Goal: Transaction & Acquisition: Purchase product/service

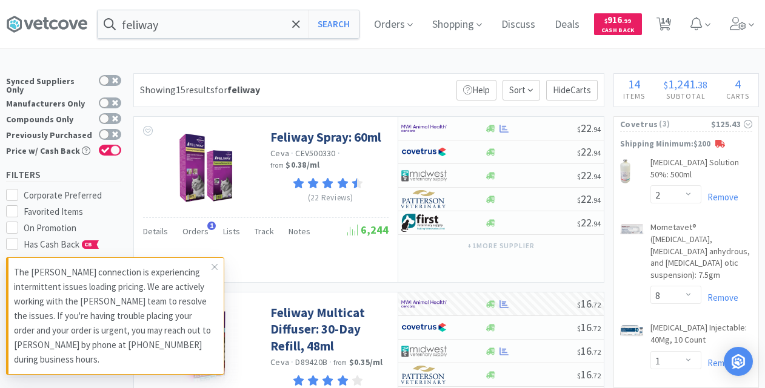
select select "2"
select select "8"
select select "1"
select select "3"
select select "20"
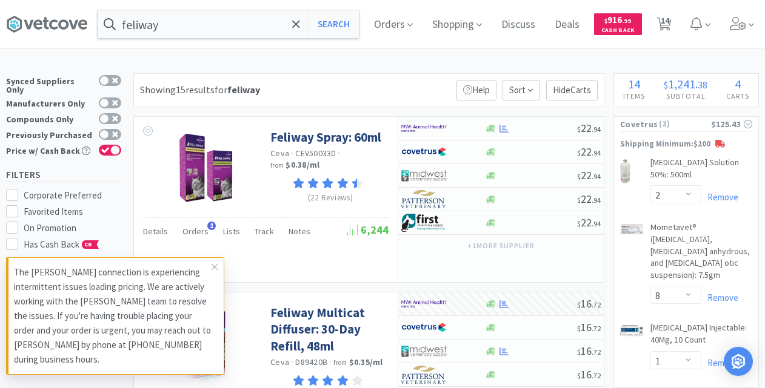
select select "2"
select select "4"
select select "2"
select select "20"
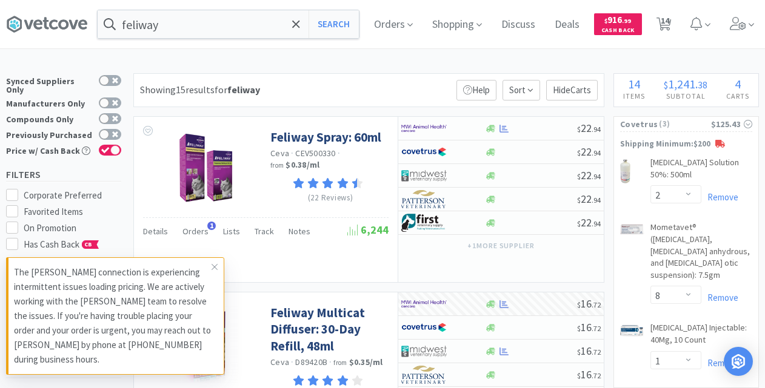
select select "6"
select select "2"
select select "24"
select select "2"
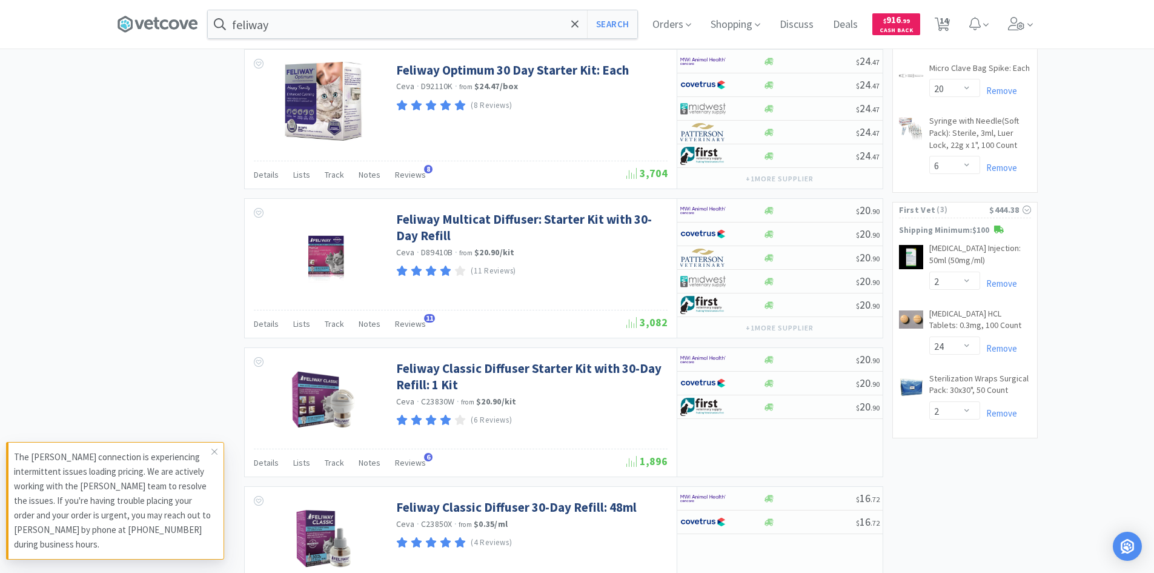
scroll to position [848, 0]
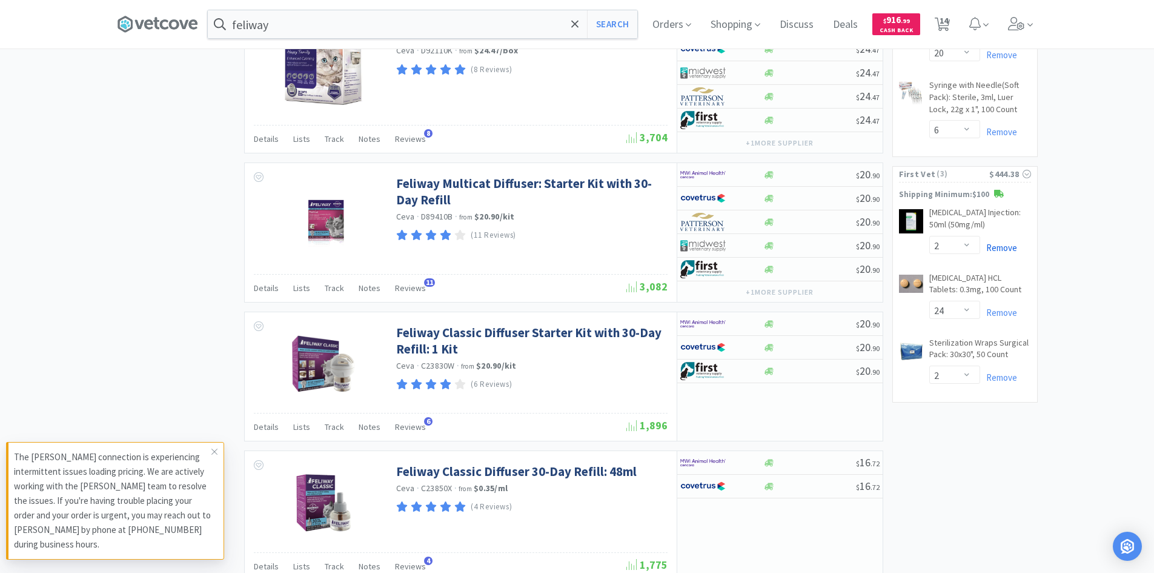
click at [764, 245] on link "Remove" at bounding box center [999, 248] width 37 height 12
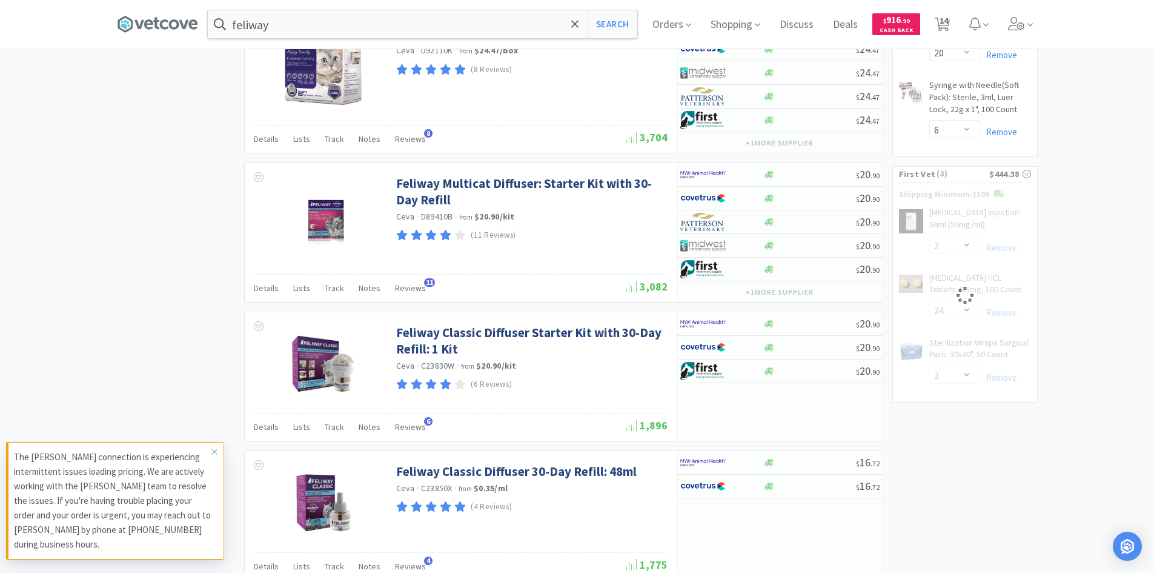
click at [764, 236] on div "× Filter Results Synced Suppliers Only Manufacturers Only Compounds Only Previo…" at bounding box center [577, 339] width 1154 height 2229
click at [214, 388] on icon at bounding box center [214, 452] width 7 height 10
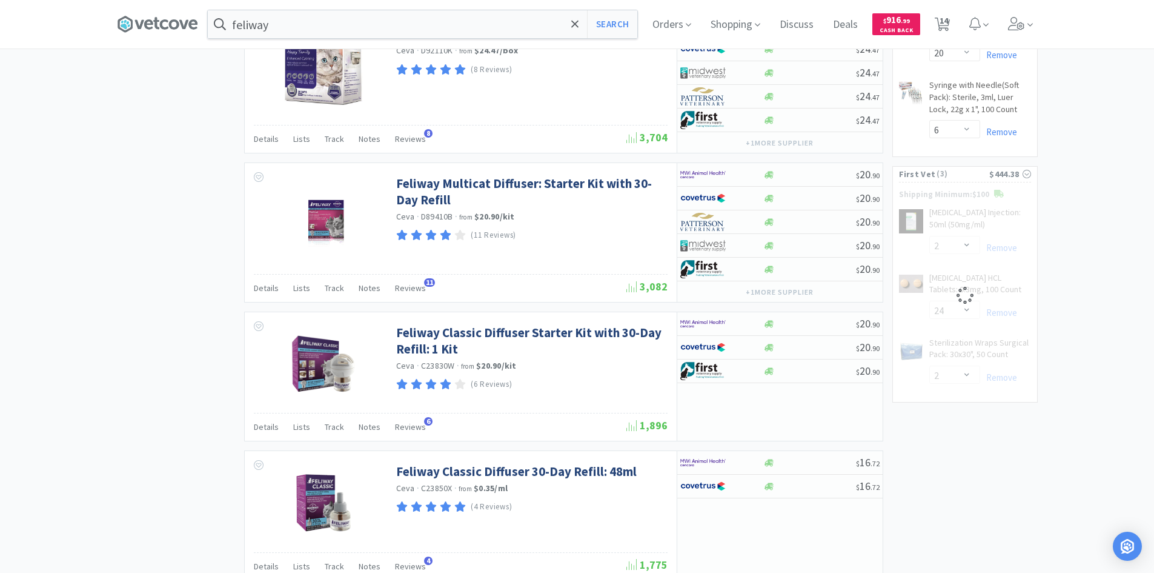
click at [764, 192] on div "× Filter Results Synced Suppliers Only Manufacturers Only Compounds Only Previo…" at bounding box center [577, 339] width 1154 height 2229
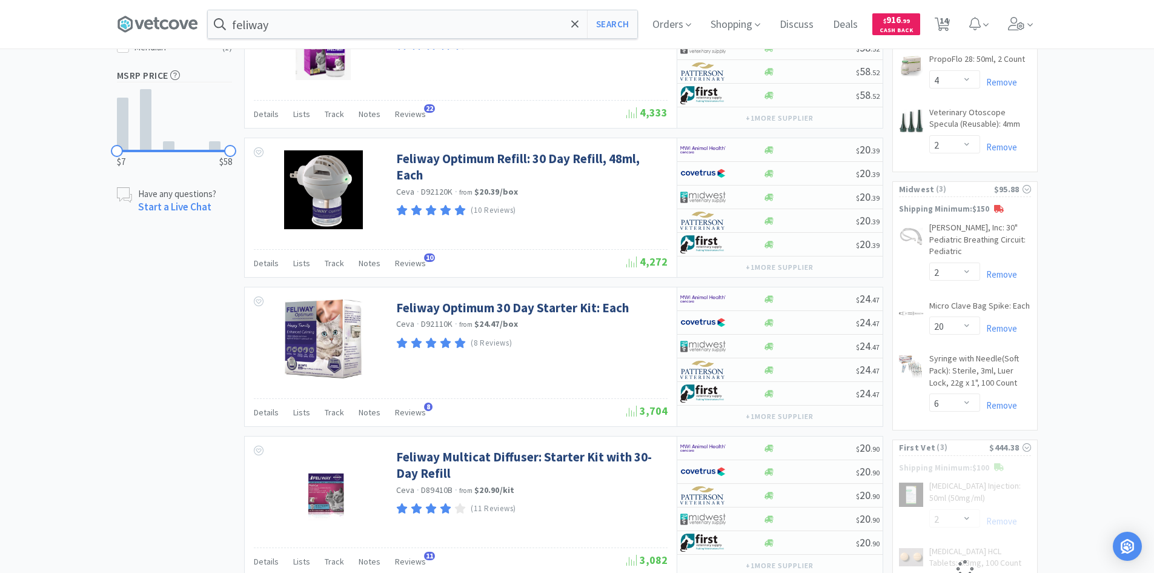
scroll to position [485, 0]
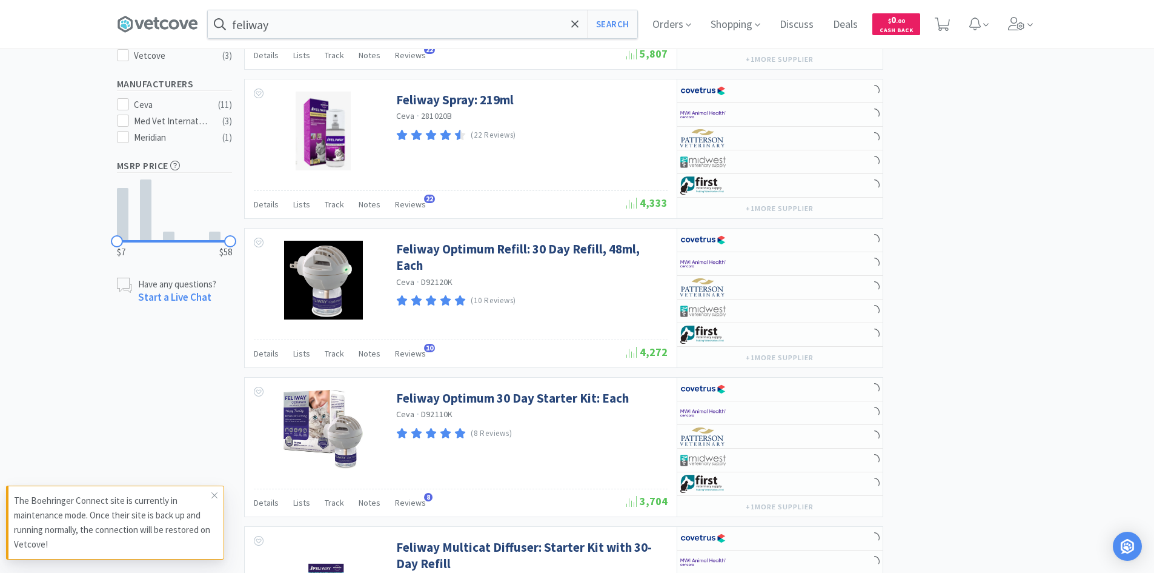
scroll to position [754, 0]
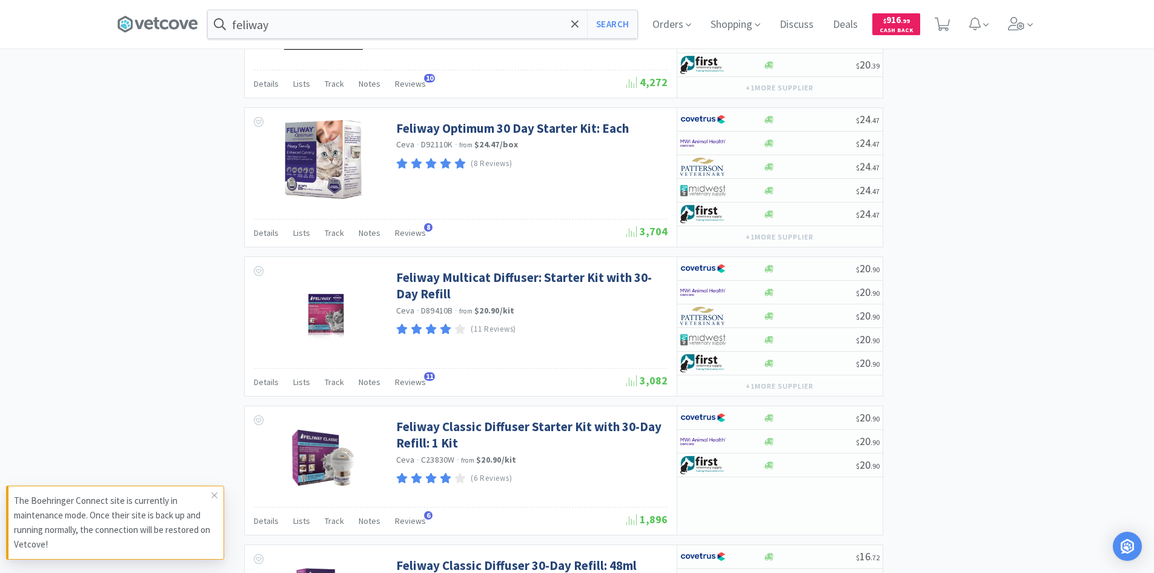
select select "2"
select select "20"
select select "6"
select select "3"
select select "20"
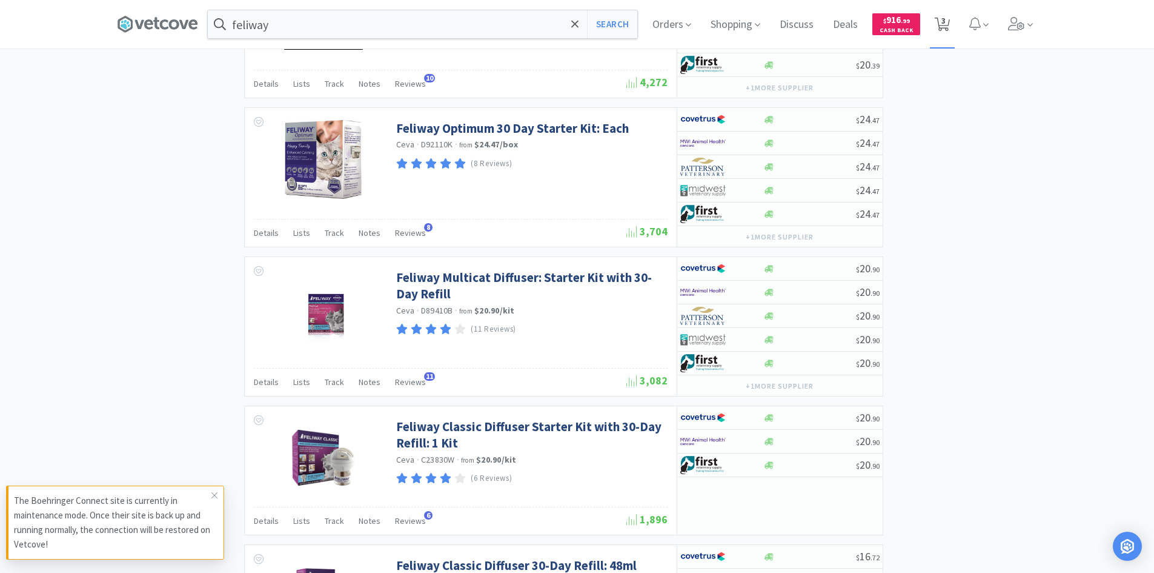
select select "2"
select select "4"
select select "2"
click at [946, 20] on span "8" at bounding box center [944, 20] width 4 height 48
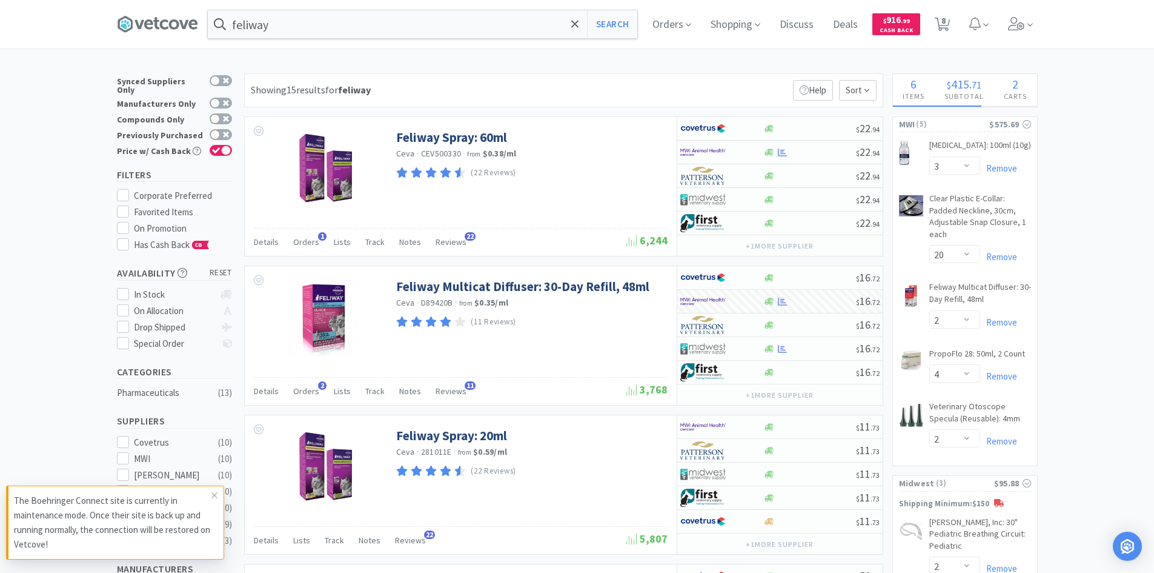
select select "3"
select select "20"
select select "2"
select select "4"
select select "2"
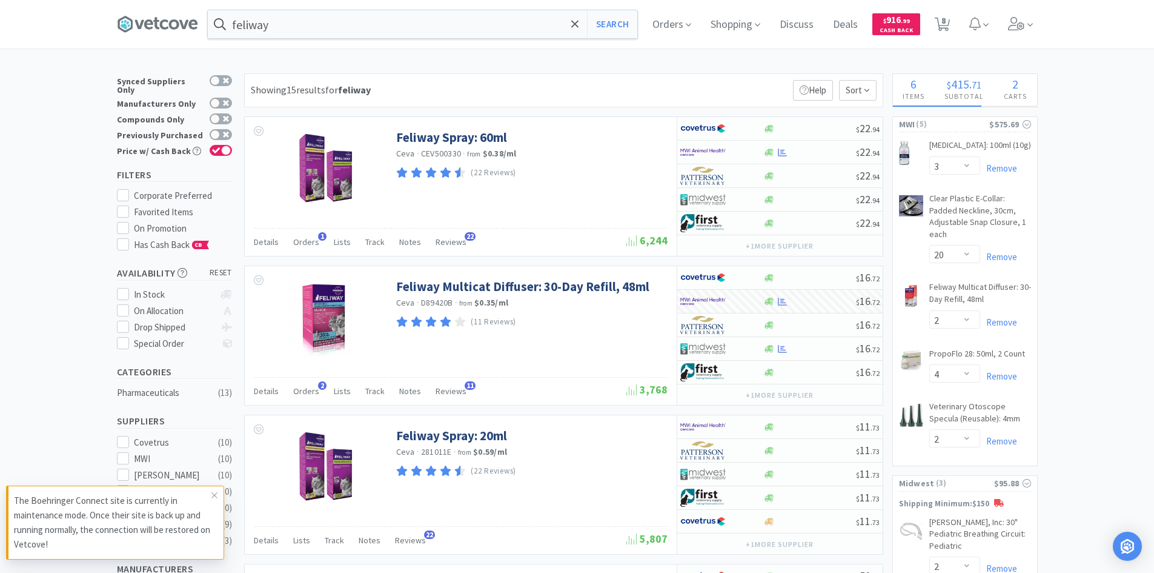
select select "2"
select select "20"
select select "6"
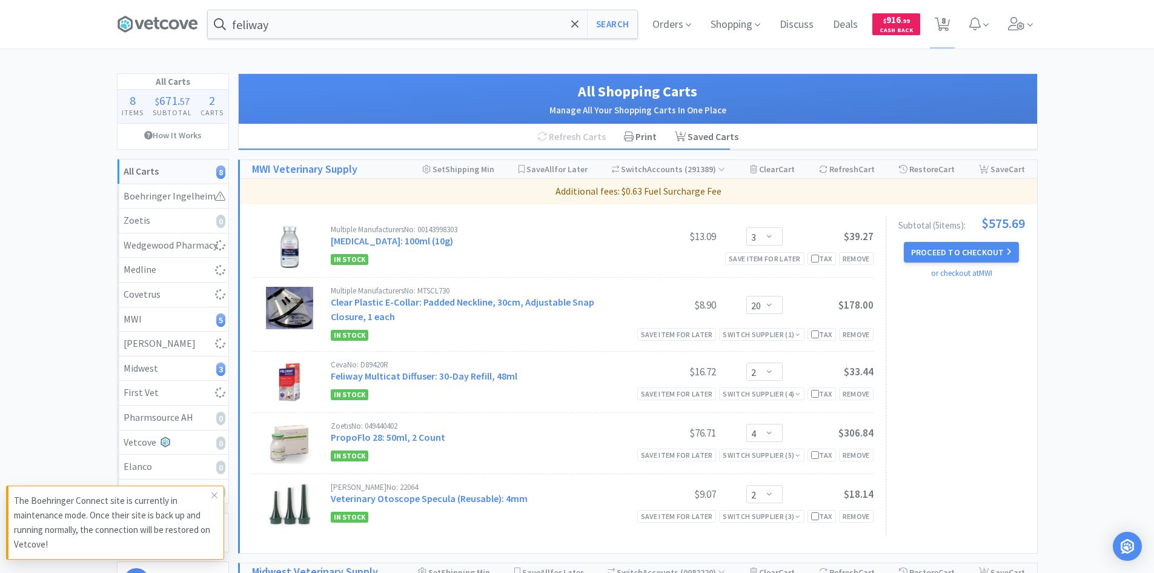
select select "2"
select select "8"
select select "1"
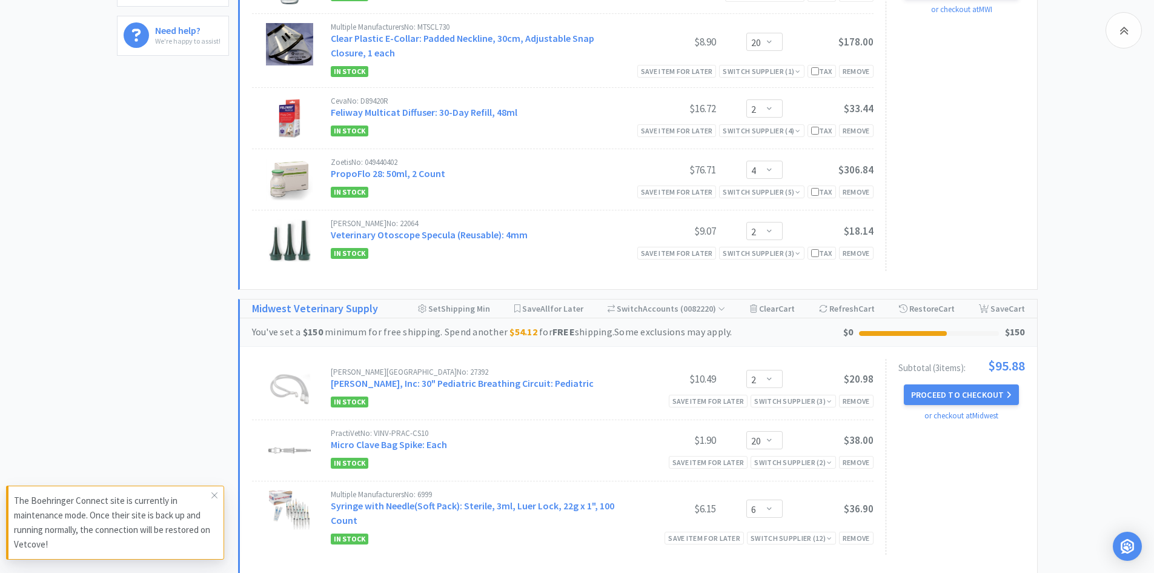
scroll to position [667, 0]
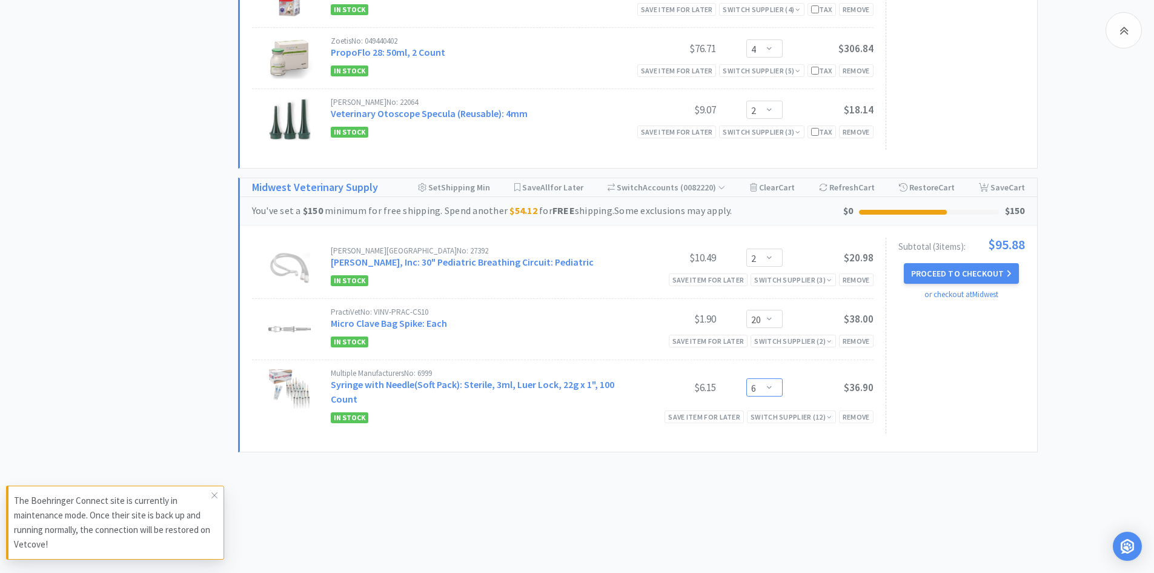
click at [773, 387] on select "Enter Quantity 1 2 3 4 5 6 7 8 9 10 11 12 13 14 15 16 17 18 19 20 Enter Quantity" at bounding box center [765, 387] width 36 height 18
click at [747, 378] on select "Enter Quantity 1 2 3 4 5 6 7 8 9 10 11 12 13 14 15 16 17 18 19 20 Enter Quantity" at bounding box center [765, 387] width 36 height 18
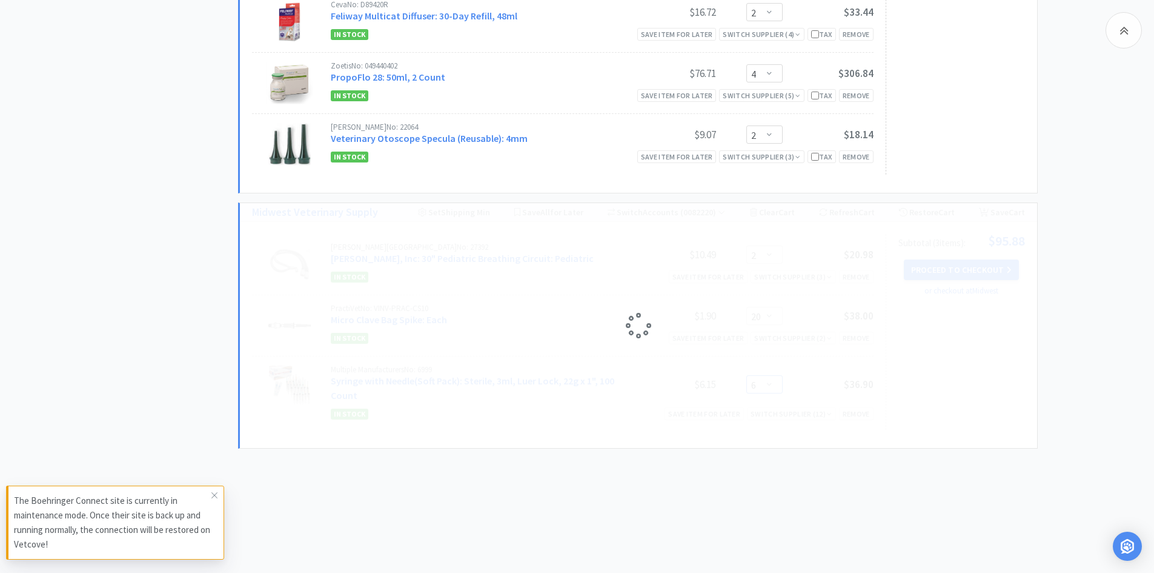
select select "8"
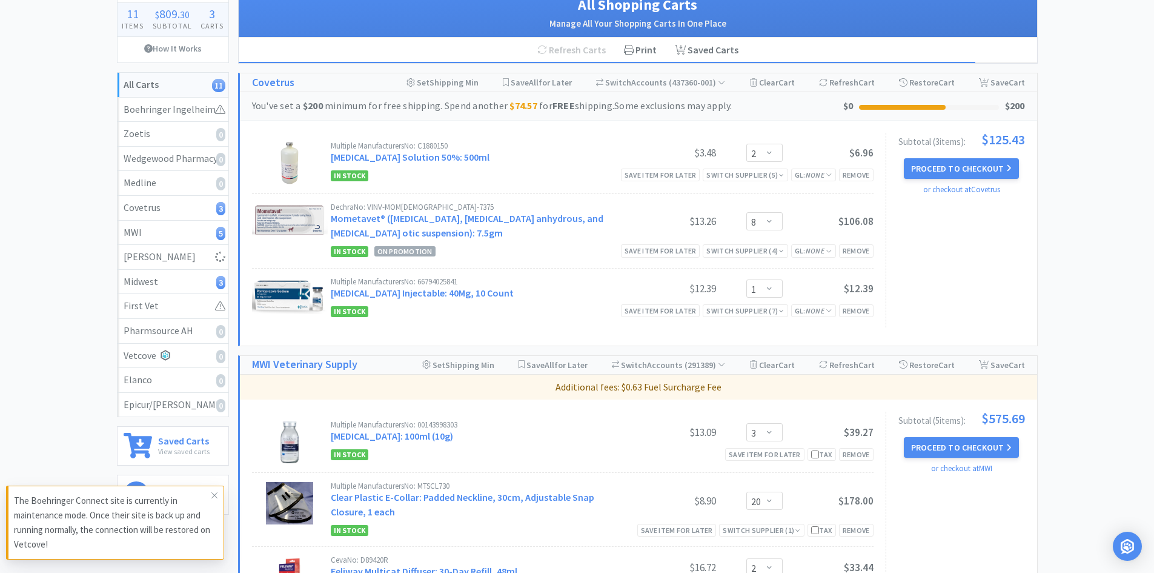
scroll to position [0, 0]
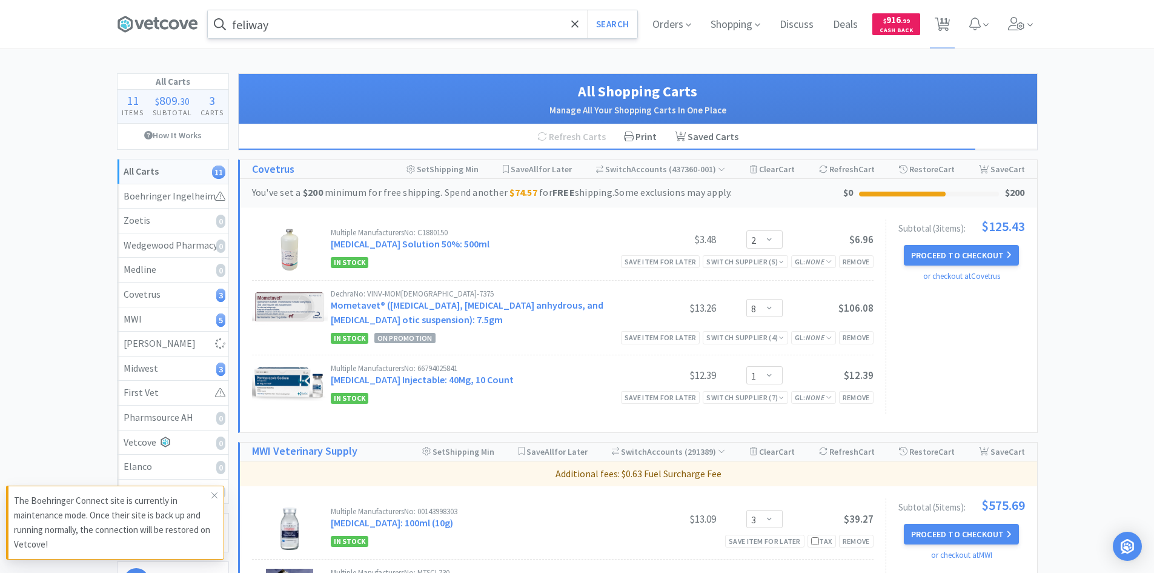
click at [410, 28] on input "feliway" at bounding box center [423, 24] width 430 height 28
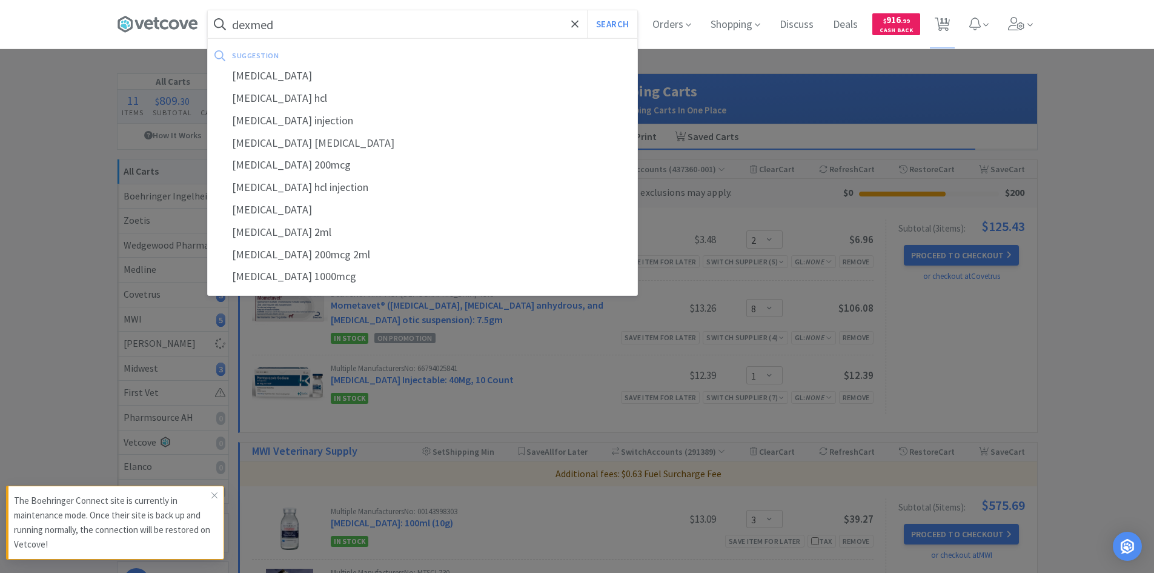
type input "dexmed"
click at [587, 10] on button "Search" at bounding box center [612, 24] width 50 height 28
select select "2"
select select "8"
select select "1"
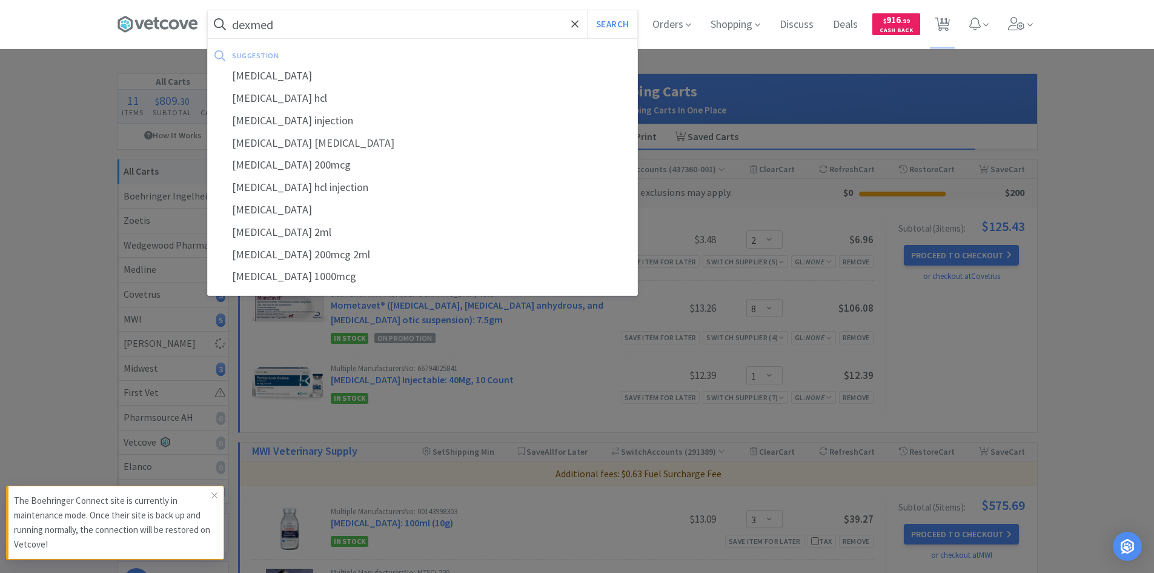
select select "3"
select select "20"
select select "2"
select select "4"
select select "2"
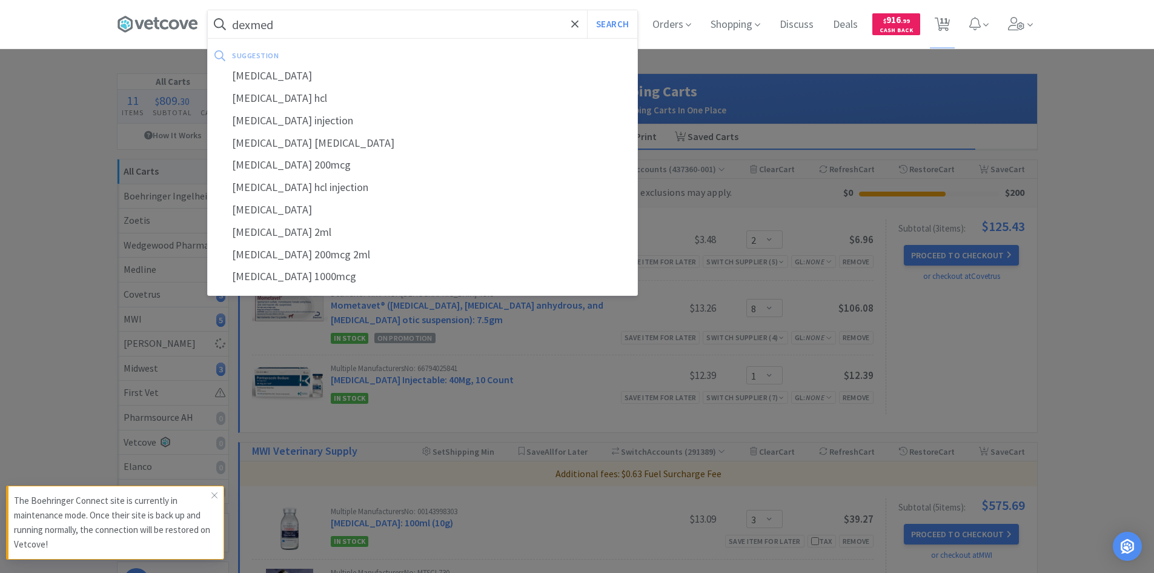
select select "2"
select select "20"
select select "8"
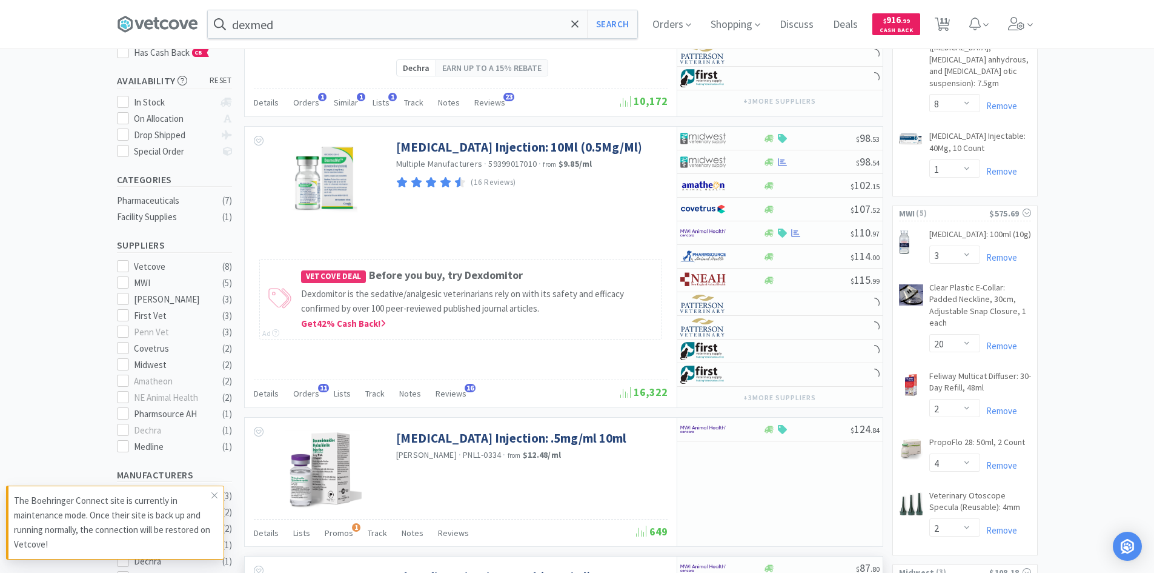
scroll to position [182, 0]
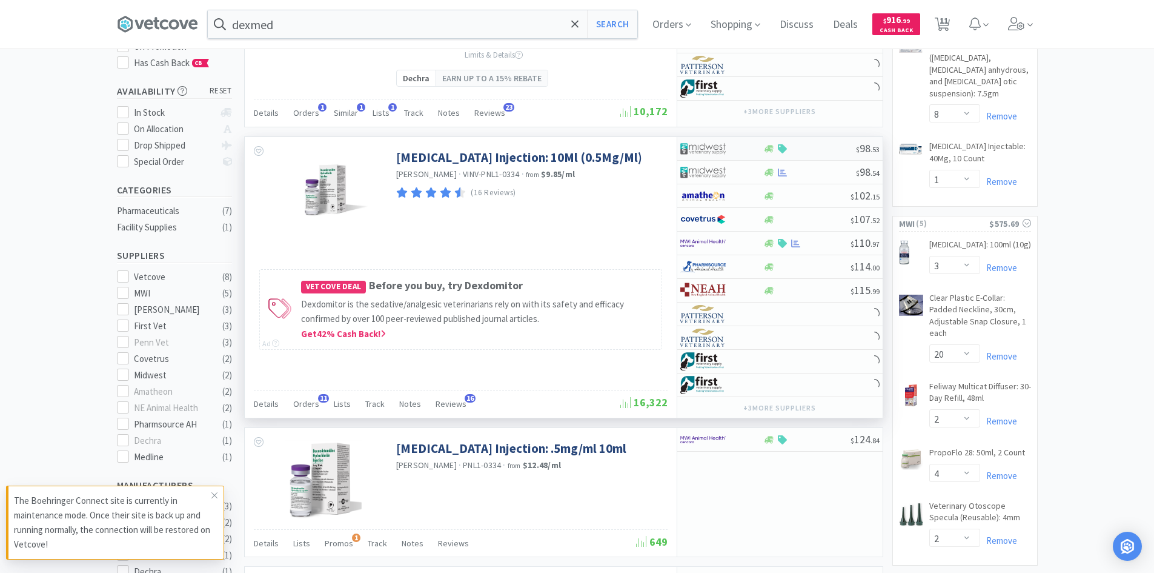
click at [745, 159] on div at bounding box center [714, 148] width 67 height 21
select select "1"
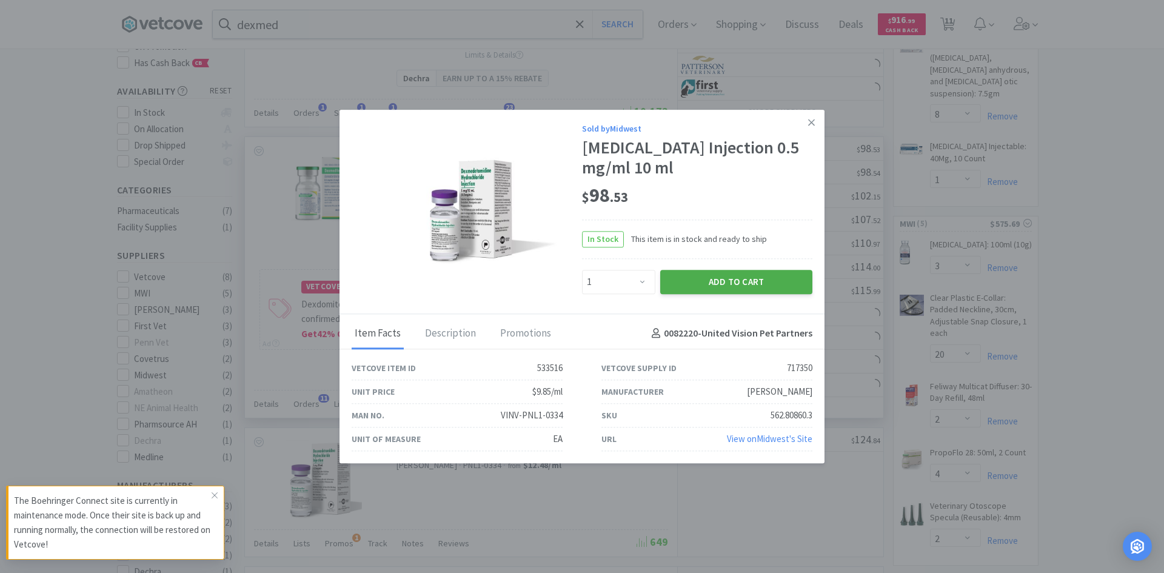
click at [689, 283] on button "Add to Cart" at bounding box center [736, 282] width 152 height 24
select select "1"
select select "20"
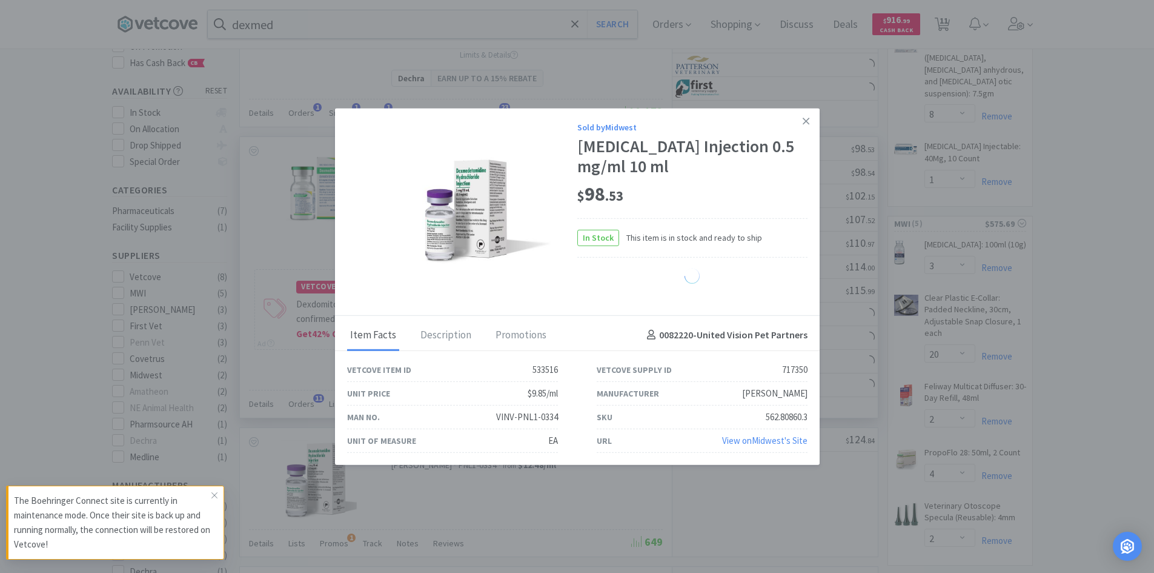
select select "8"
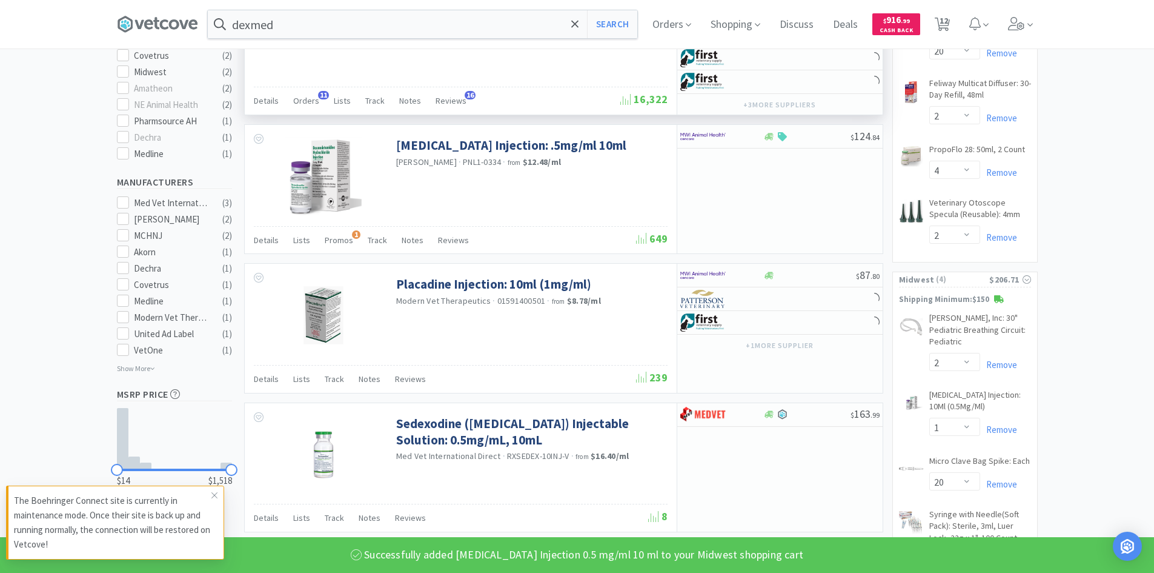
scroll to position [545, 0]
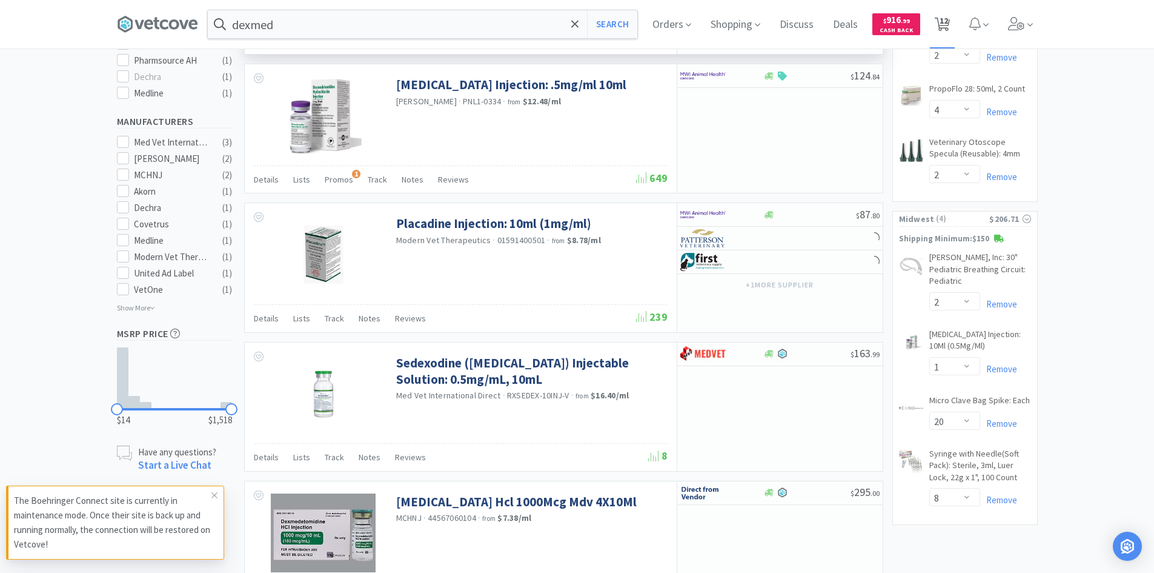
click at [941, 30] on icon at bounding box center [942, 24] width 15 height 13
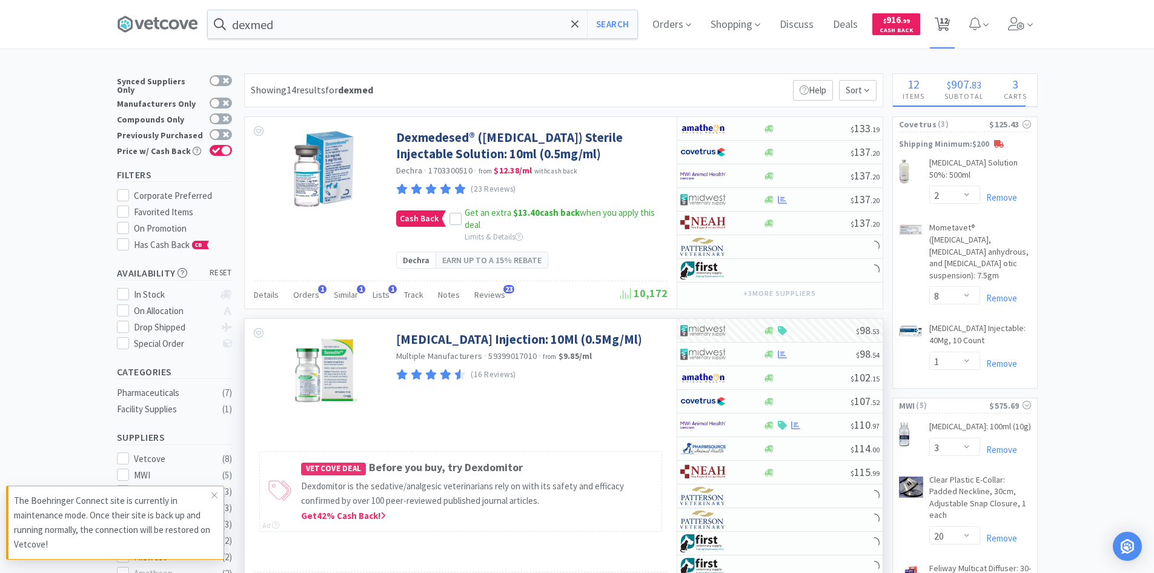
select select "2"
select select "8"
select select "1"
select select "3"
select select "20"
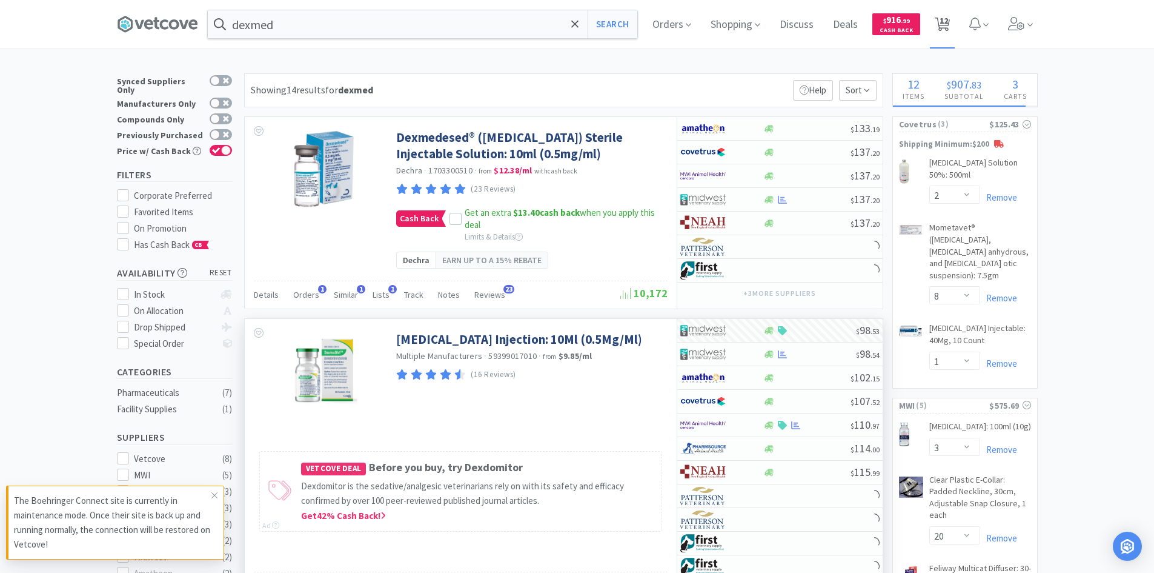
select select "2"
select select "4"
select select "2"
select select "1"
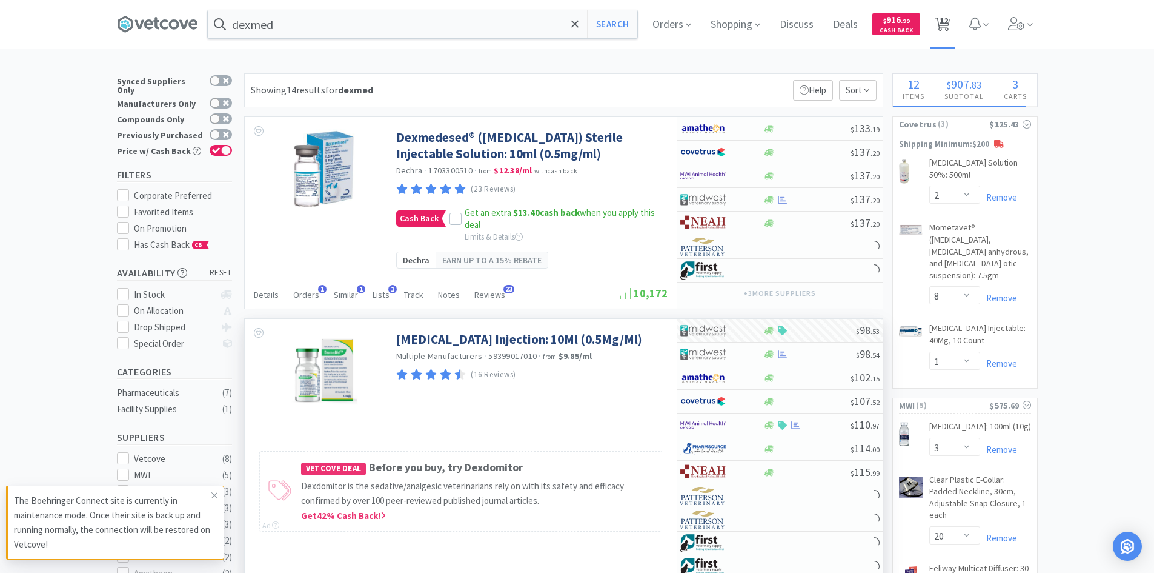
select select "20"
select select "8"
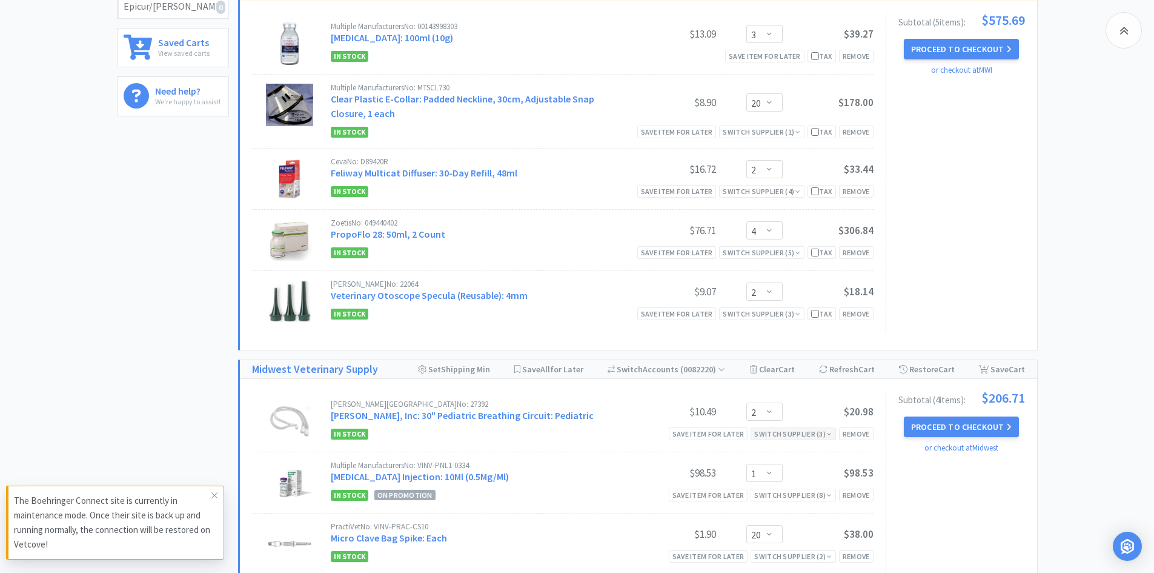
scroll to position [703, 0]
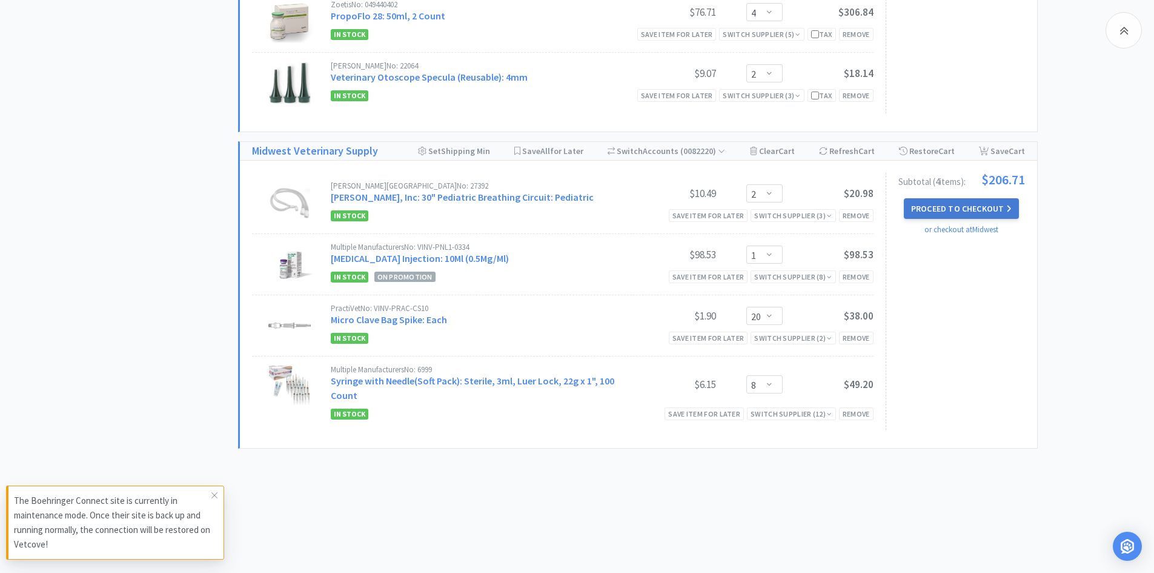
click at [931, 209] on button "Proceed to Checkout" at bounding box center [961, 208] width 115 height 21
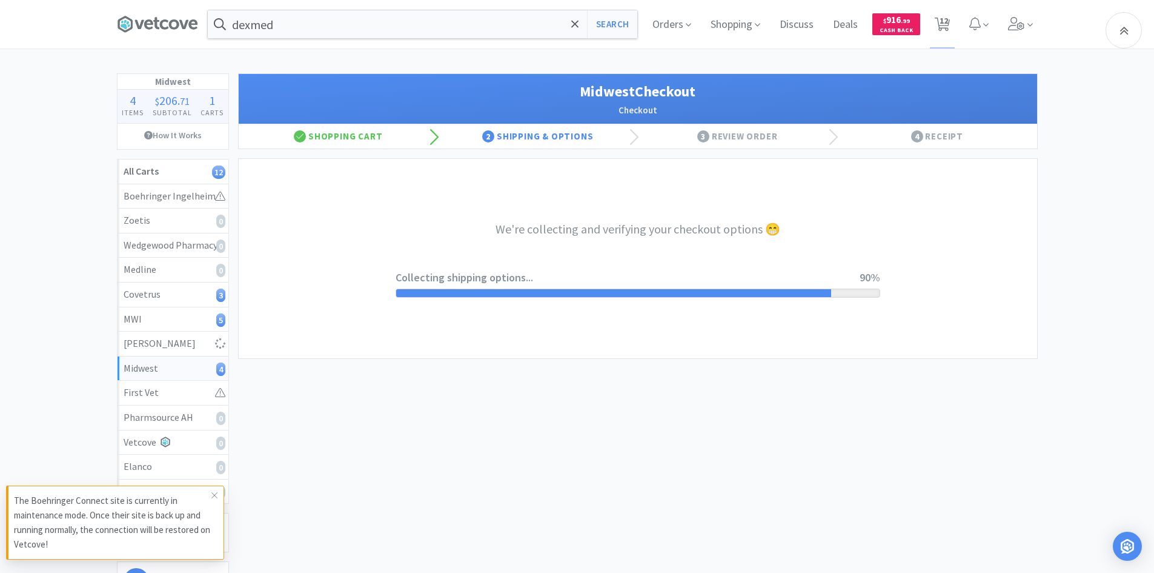
select select "3"
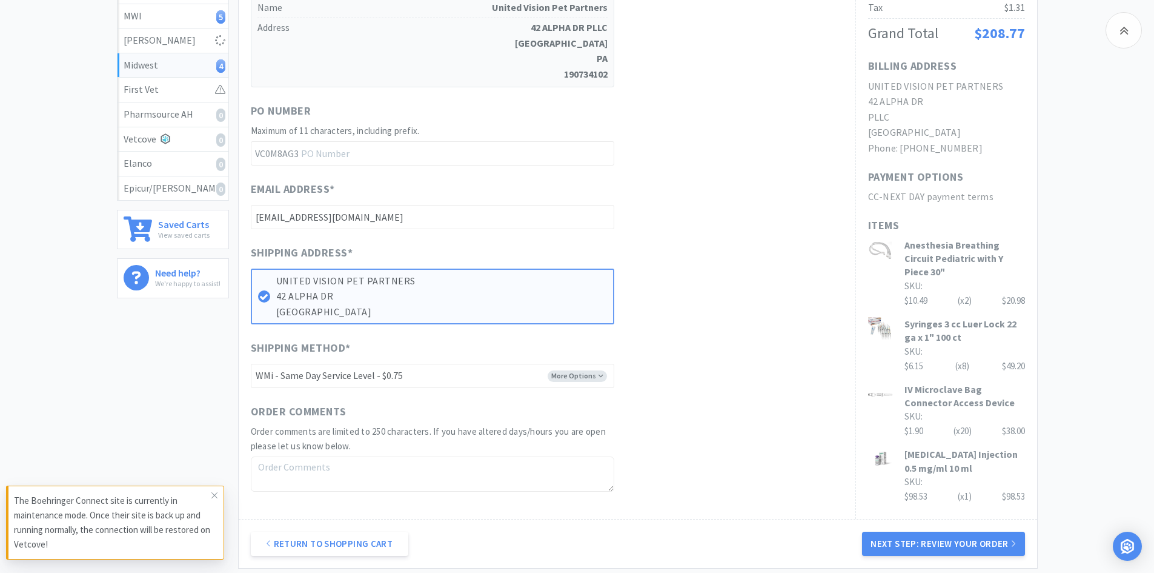
scroll to position [423, 0]
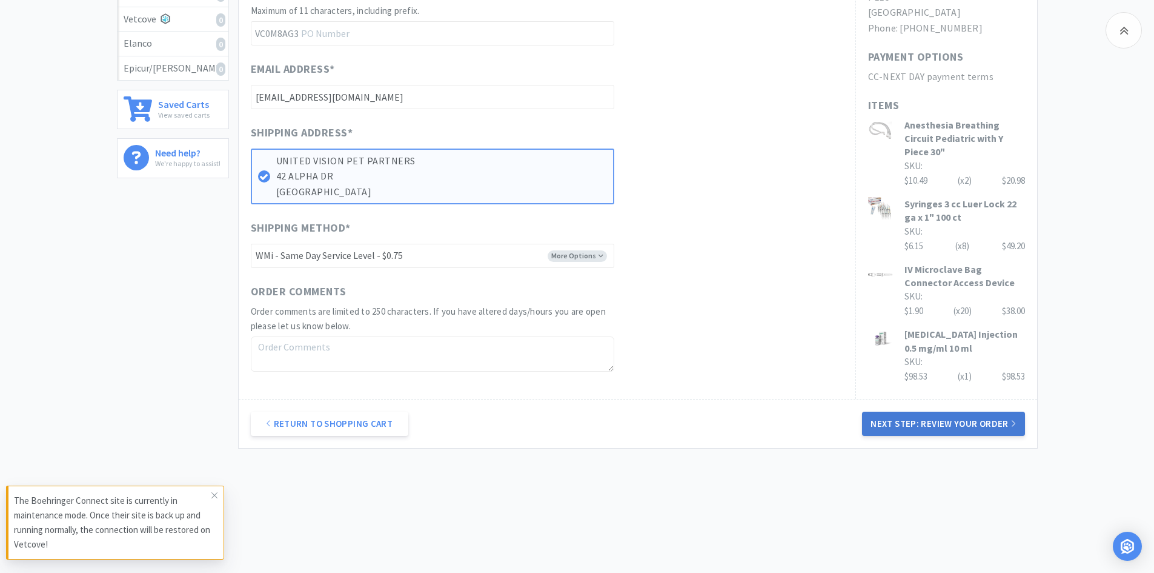
click at [894, 422] on button "Next Step: Review Your Order" at bounding box center [943, 423] width 162 height 24
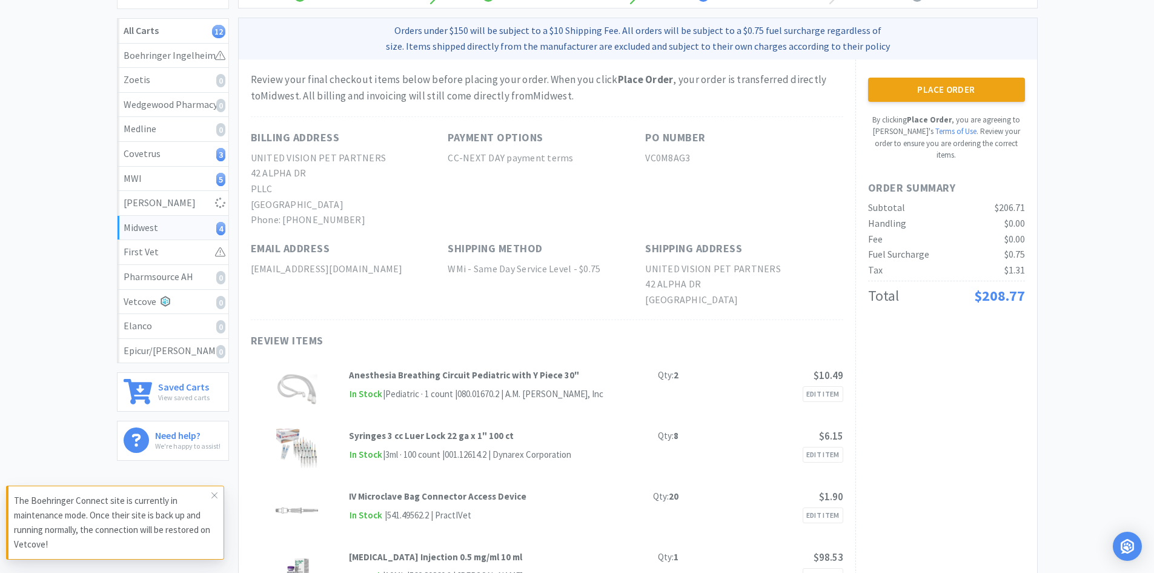
scroll to position [0, 0]
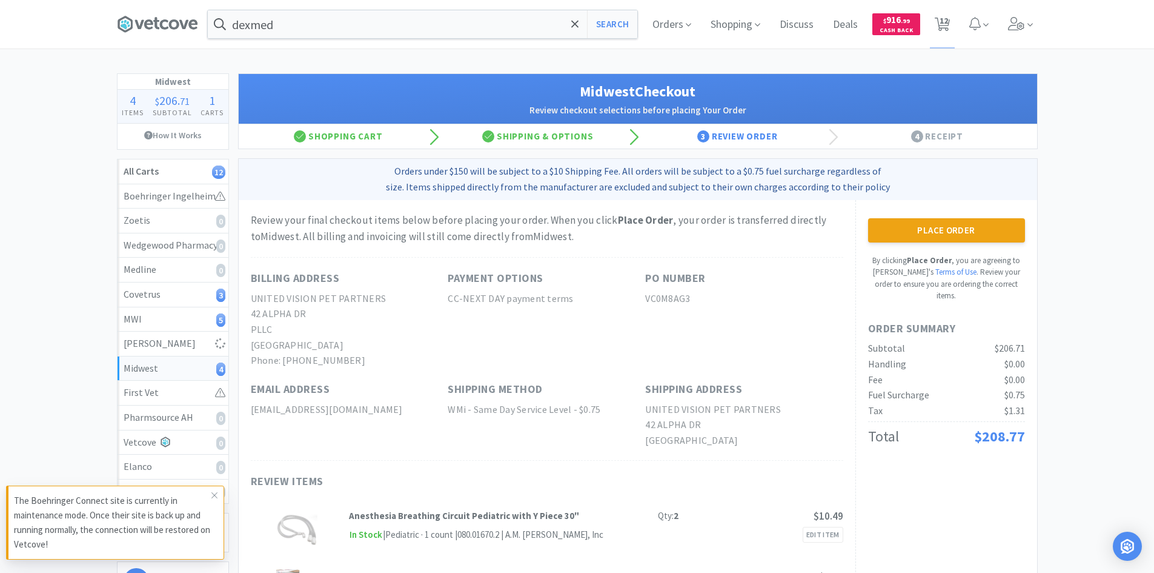
click at [894, 231] on button "Place Order" at bounding box center [946, 230] width 157 height 24
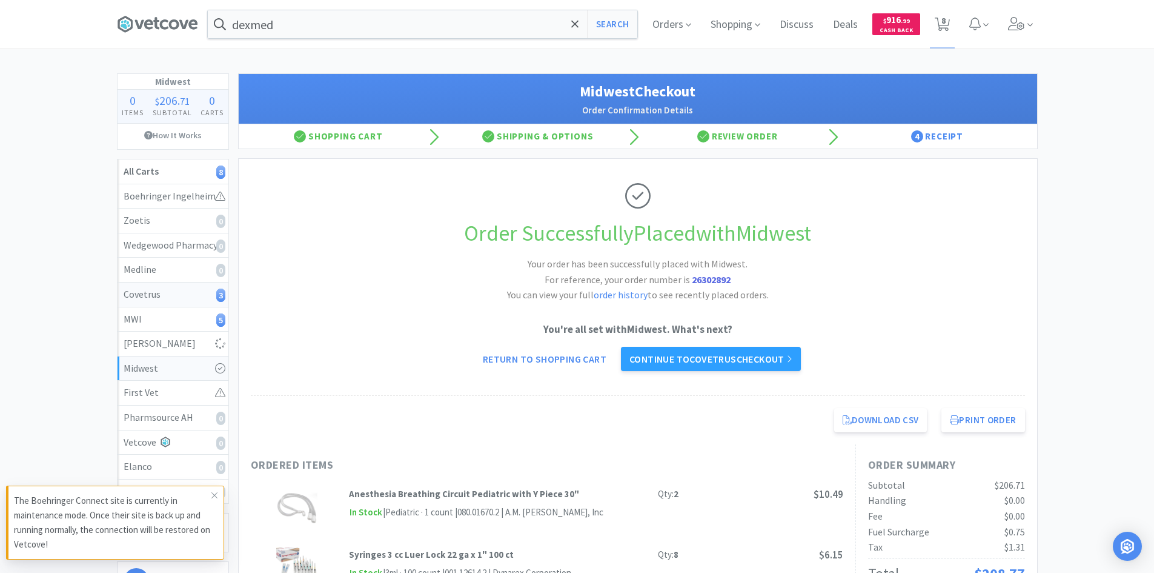
click at [205, 289] on div "Covetrus 3" at bounding box center [173, 295] width 99 height 16
select select "2"
select select "8"
select select "1"
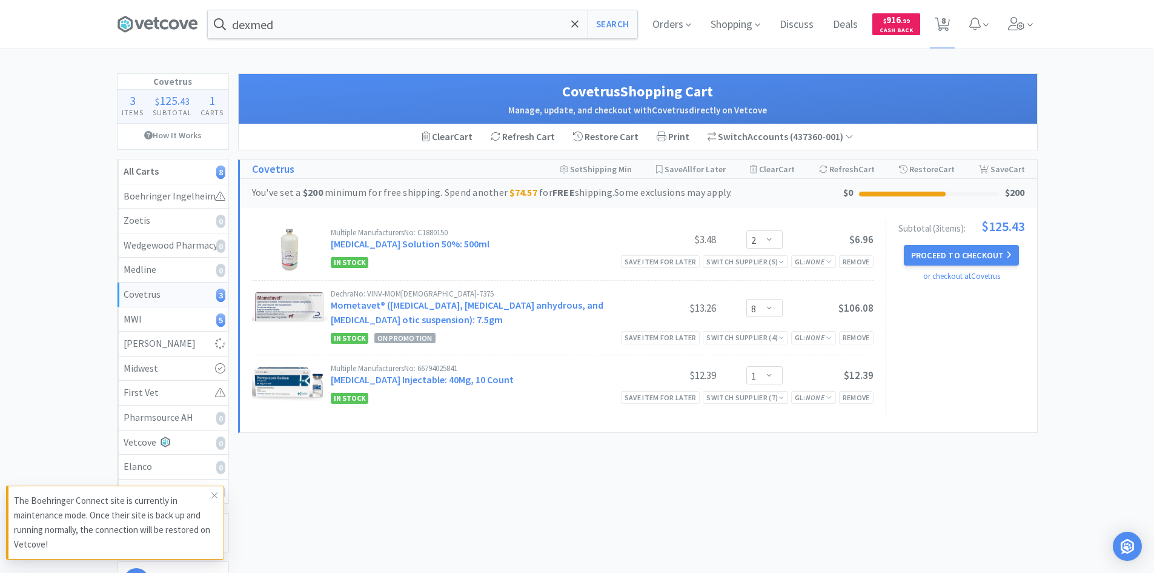
click at [508, 487] on div "Covetrus Shopping Cart Manage, update, and checkout with Covetrus directly on V…" at bounding box center [638, 335] width 800 height 525
click at [188, 318] on div "MWI 5" at bounding box center [173, 319] width 99 height 16
select select "3"
select select "20"
select select "2"
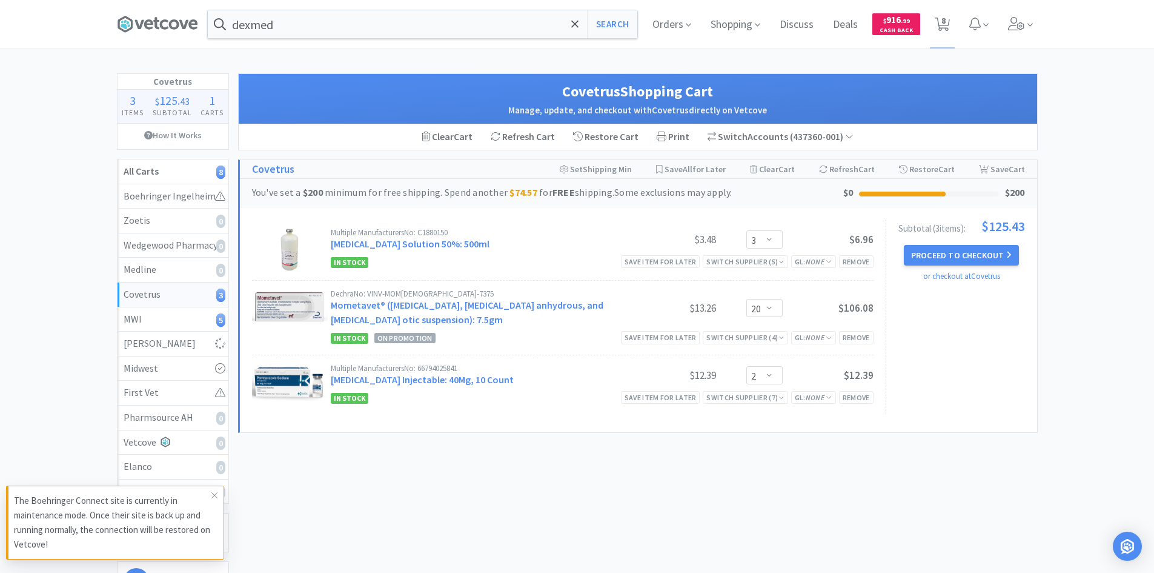
select select "4"
select select "2"
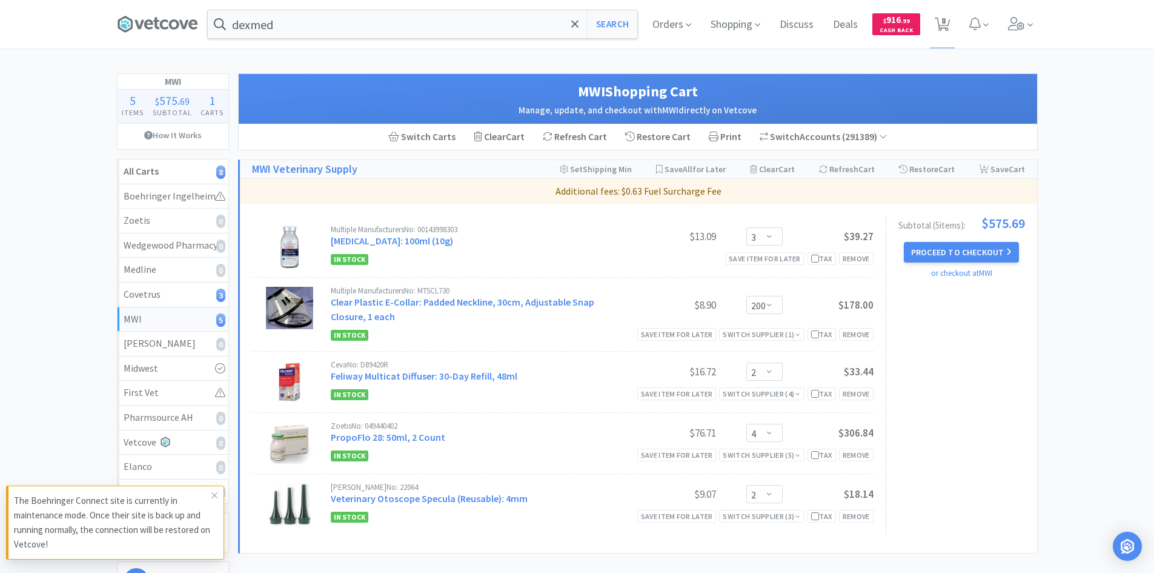
drag, startPoint x: 1117, startPoint y: 247, endPoint x: 778, endPoint y: 182, distance: 346.1
click at [1117, 248] on div "MWI 5 Items $ 575 . 69 Subtotal 1 Carts How It Works All Carts 8 Boehringer Ing…" at bounding box center [577, 341] width 1154 height 537
click at [137, 25] on icon at bounding box center [139, 24] width 9 height 9
